Goal: Find specific page/section: Find specific page/section

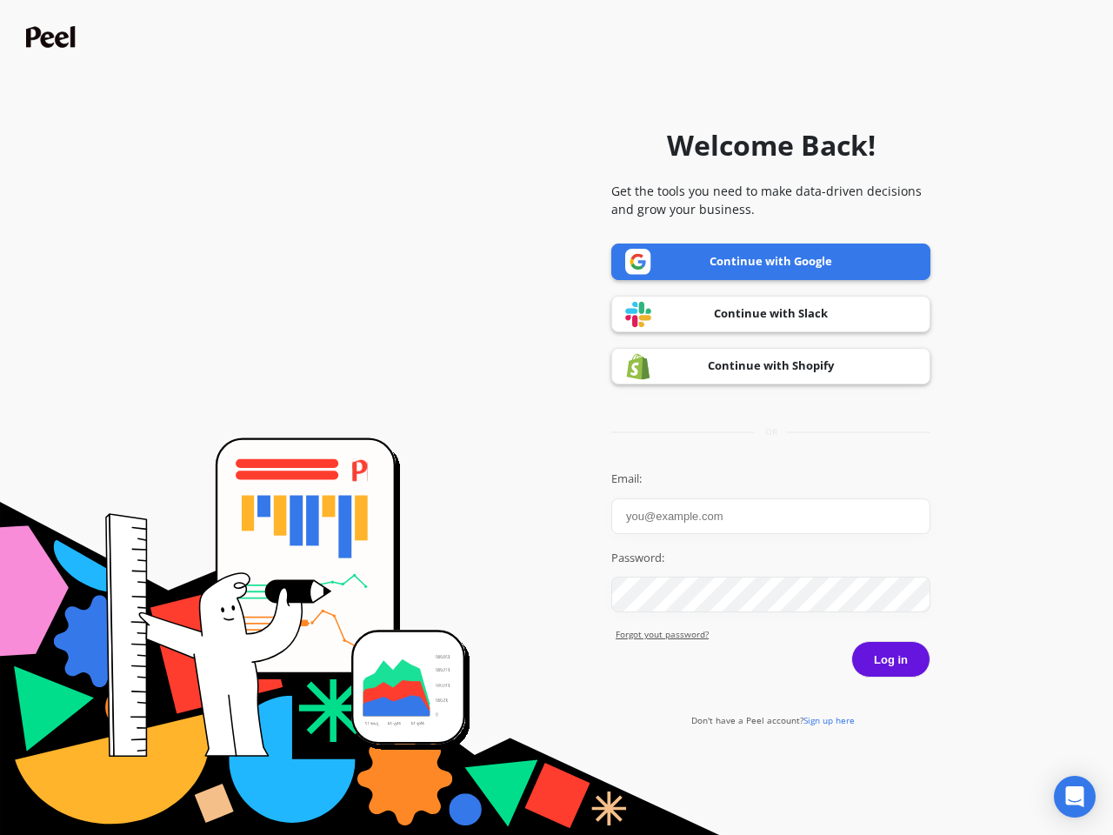
click at [1075, 797] on icon "Open Intercom Messenger" at bounding box center [1075, 796] width 18 height 21
